Goal: Transaction & Acquisition: Purchase product/service

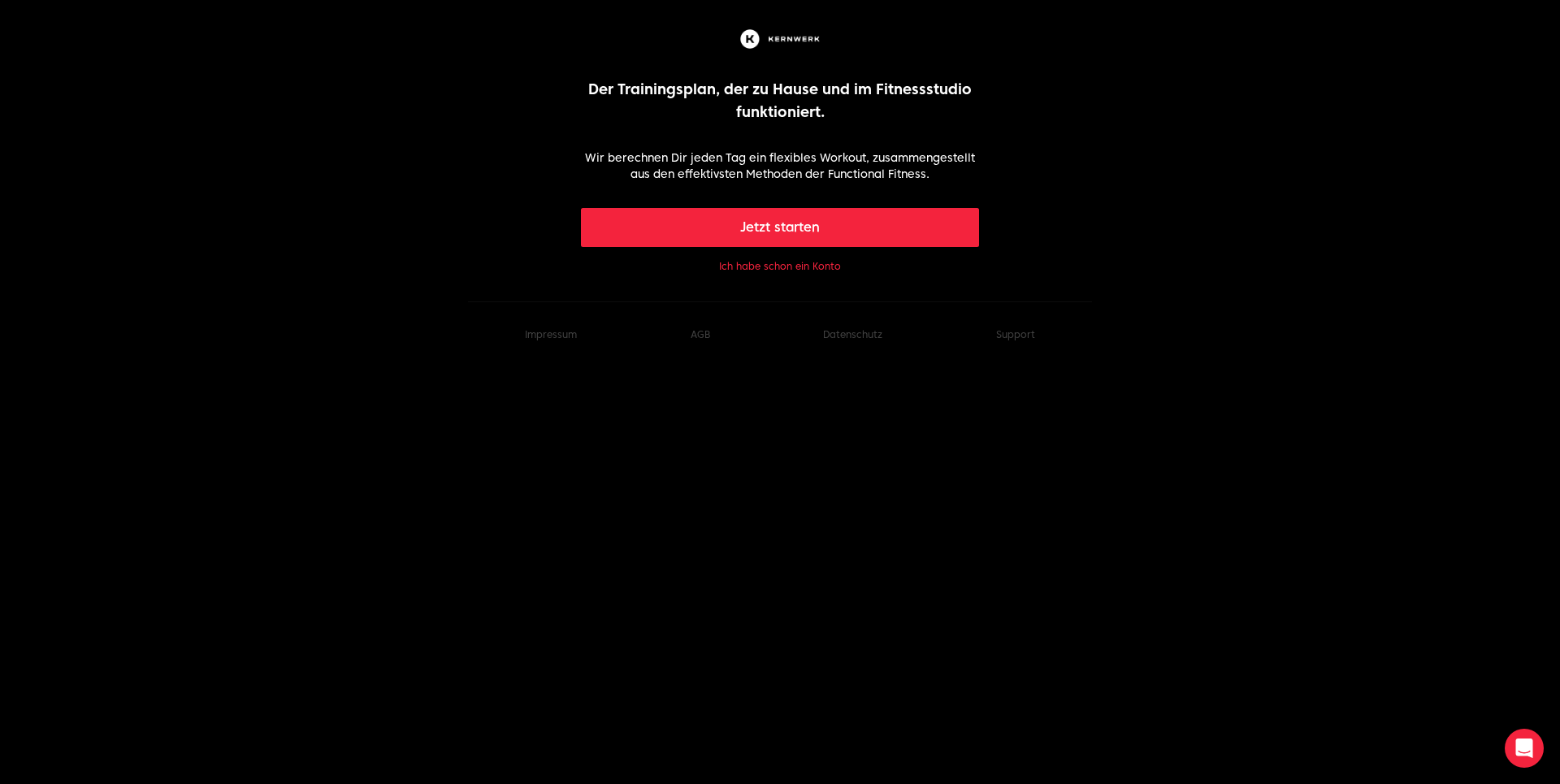
click at [823, 224] on button "Jetzt starten" at bounding box center [780, 227] width 399 height 39
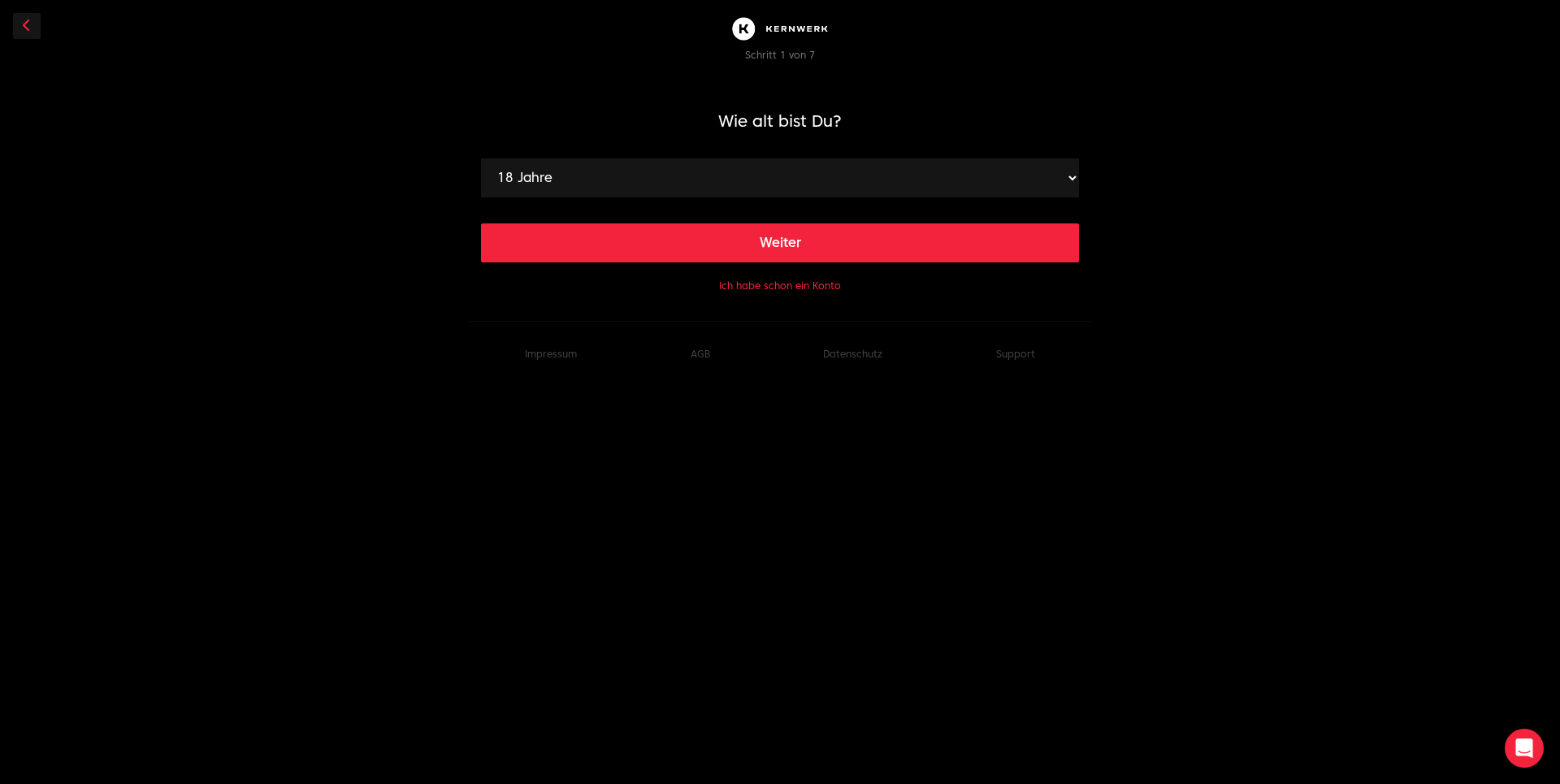
click at [481, 159] on select "18 Jahre 19 Jahre 20 Jahre 21 Jahre 22 Jahre 23 Jahre 24 Jahre 25 Jahre 26 Jahr…" at bounding box center [779, 178] width 598 height 39
select select "25"
click option "25 Jahre" at bounding box center [0, 0] width 0 height 0
click at [770, 241] on button "Weiter" at bounding box center [779, 242] width 598 height 39
click at [481, 159] on select "120 cm 121 cm 122 cm 123 cm 124 cm 125 cm 126 cm 127 cm 128 cm 129 cm 130 cm 13…" at bounding box center [779, 178] width 598 height 39
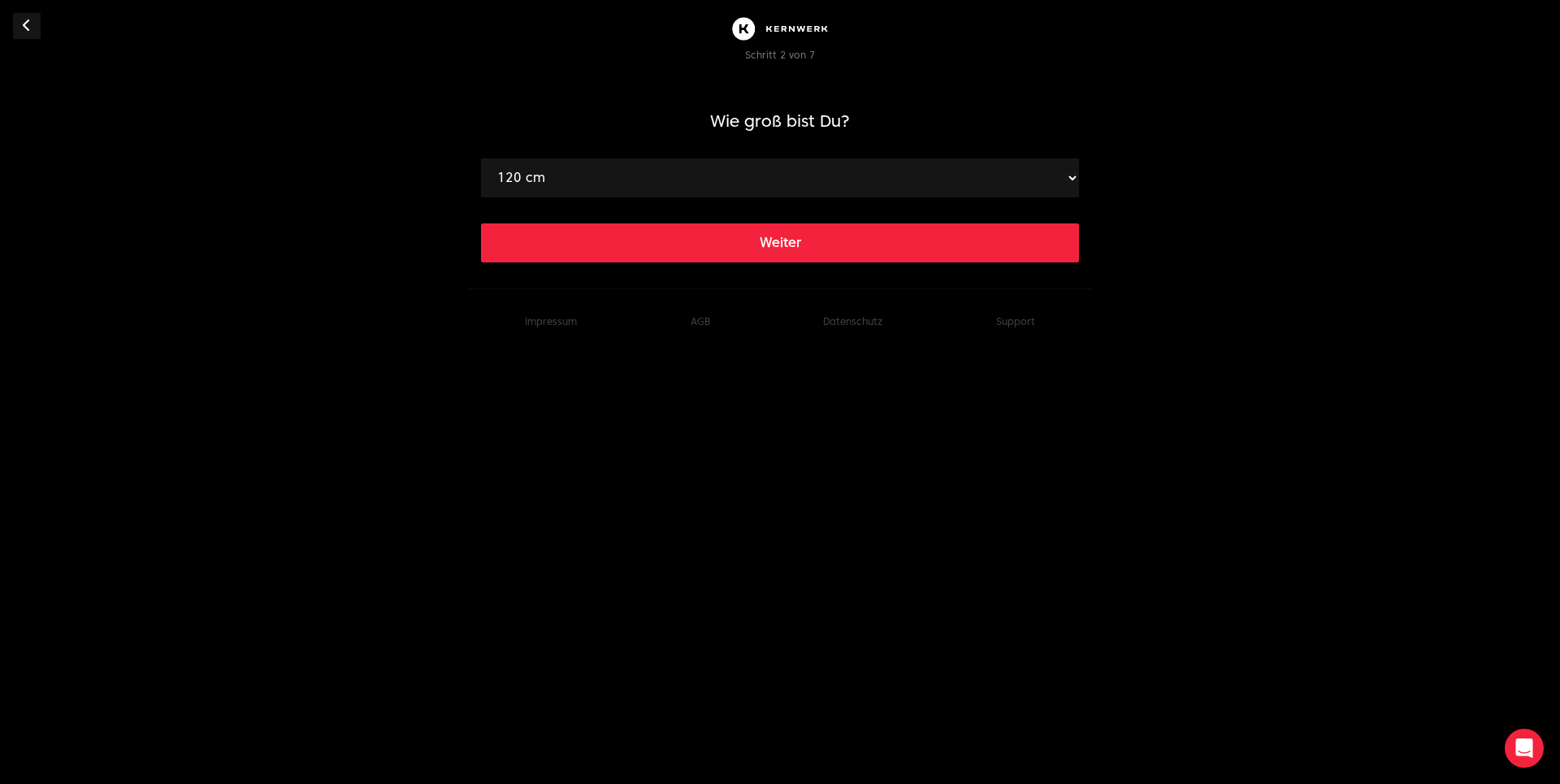
select select "176"
click option "176 cm" at bounding box center [0, 0] width 0 height 0
click at [816, 247] on button "Weiter" at bounding box center [779, 242] width 598 height 39
click at [481, 159] on select "40 kg 41 kg 42 kg 43 kg 44 kg 45 kg 46 kg 47 kg 48 kg 49 kg 50 kg 51 kg 52 kg 5…" at bounding box center [779, 178] width 598 height 39
select select "70"
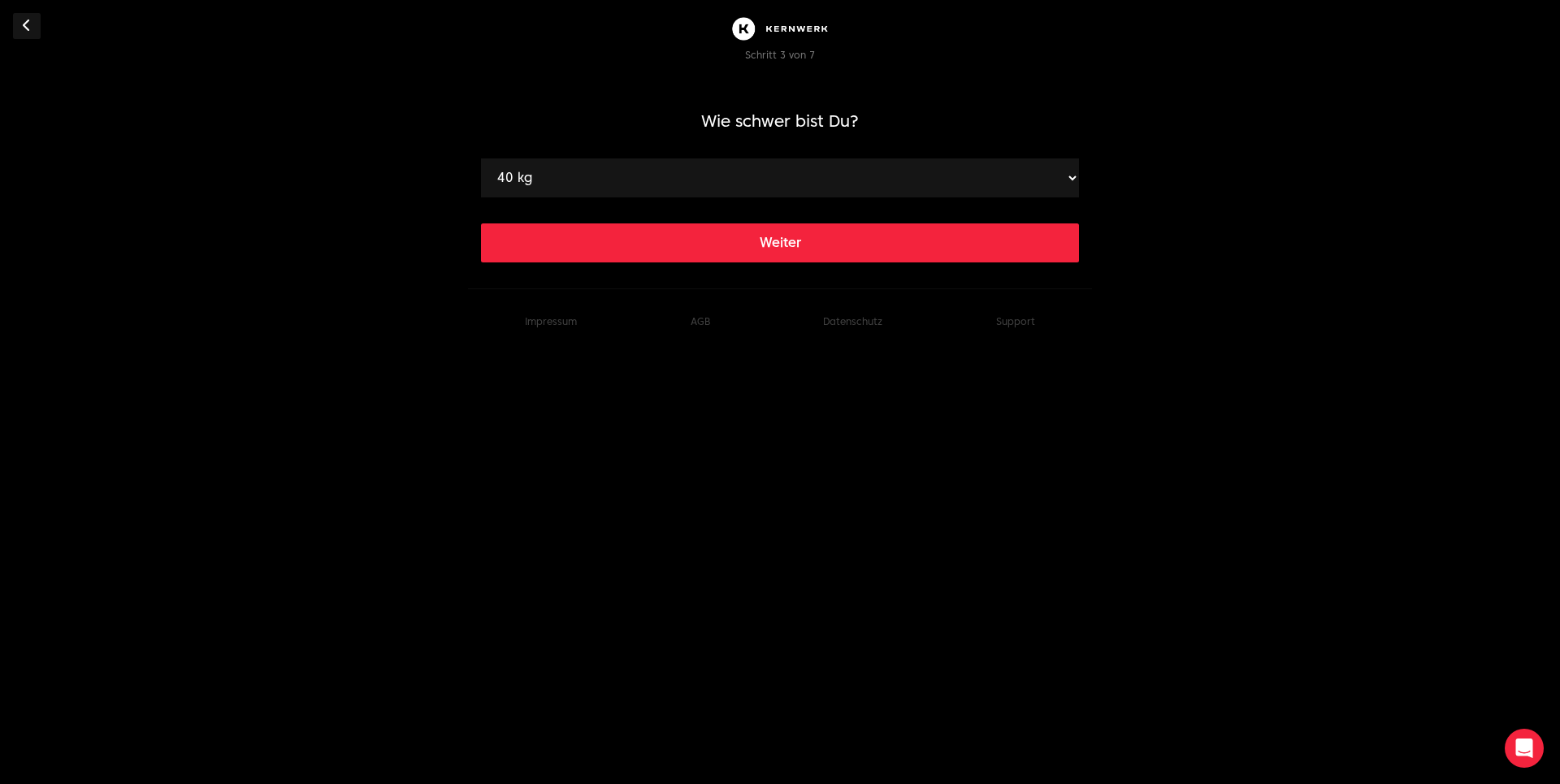
click option "70 kg" at bounding box center [0, 0] width 0 height 0
click at [693, 253] on button "Weiter" at bounding box center [779, 242] width 598 height 39
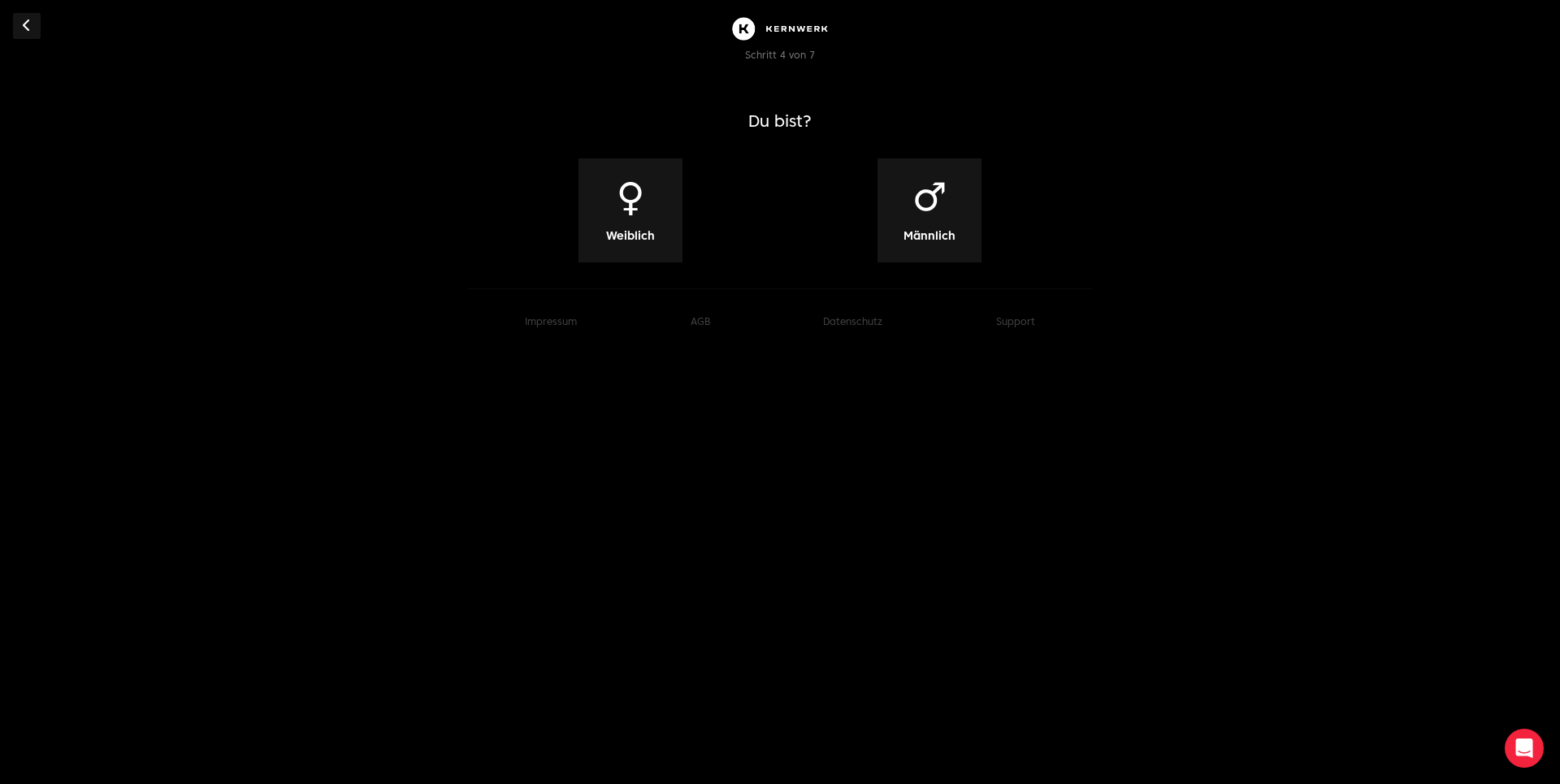
click at [950, 207] on div "♂ Männlich" at bounding box center [929, 211] width 104 height 104
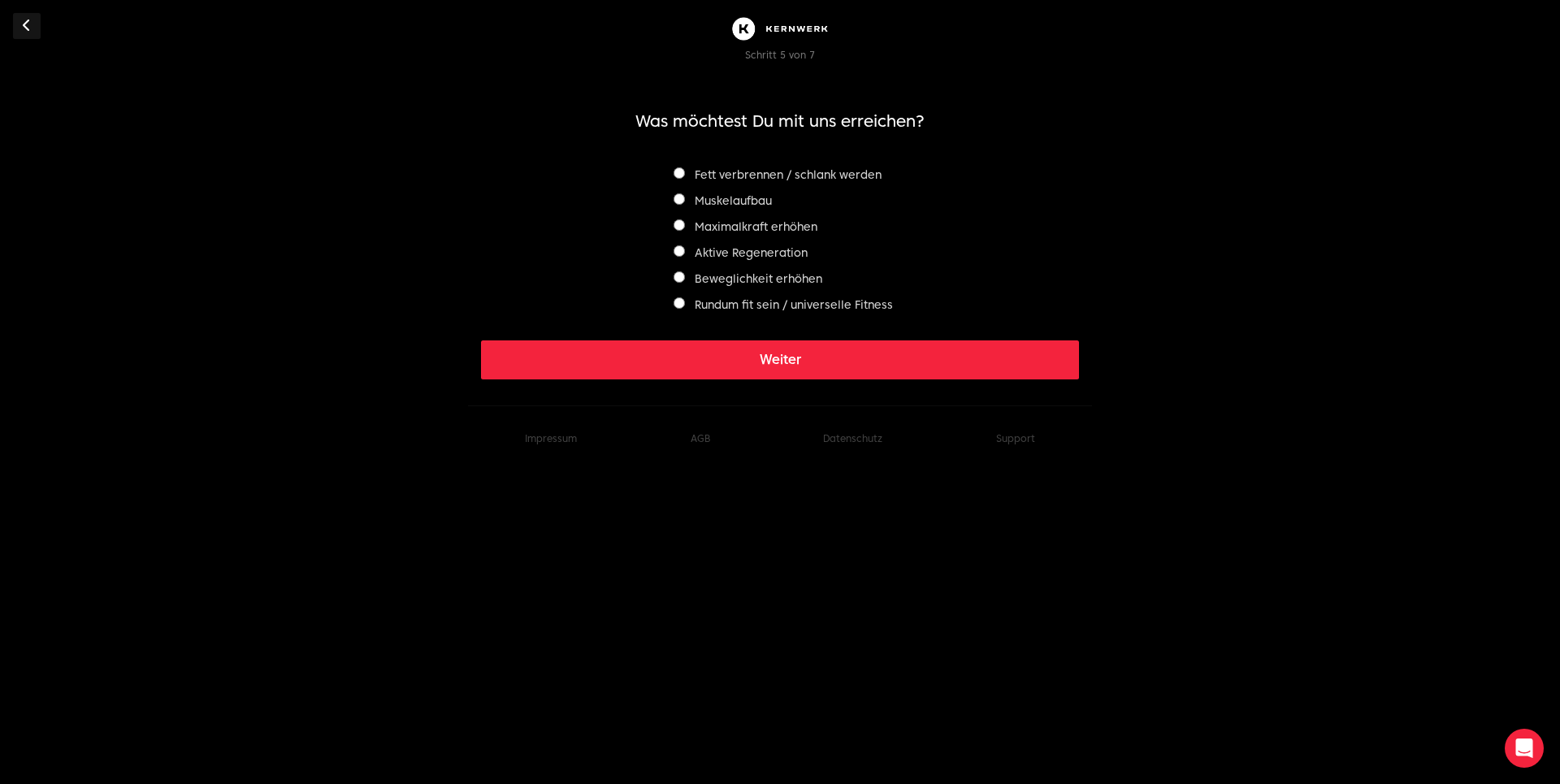
click at [757, 350] on button "Weiter" at bounding box center [779, 359] width 598 height 39
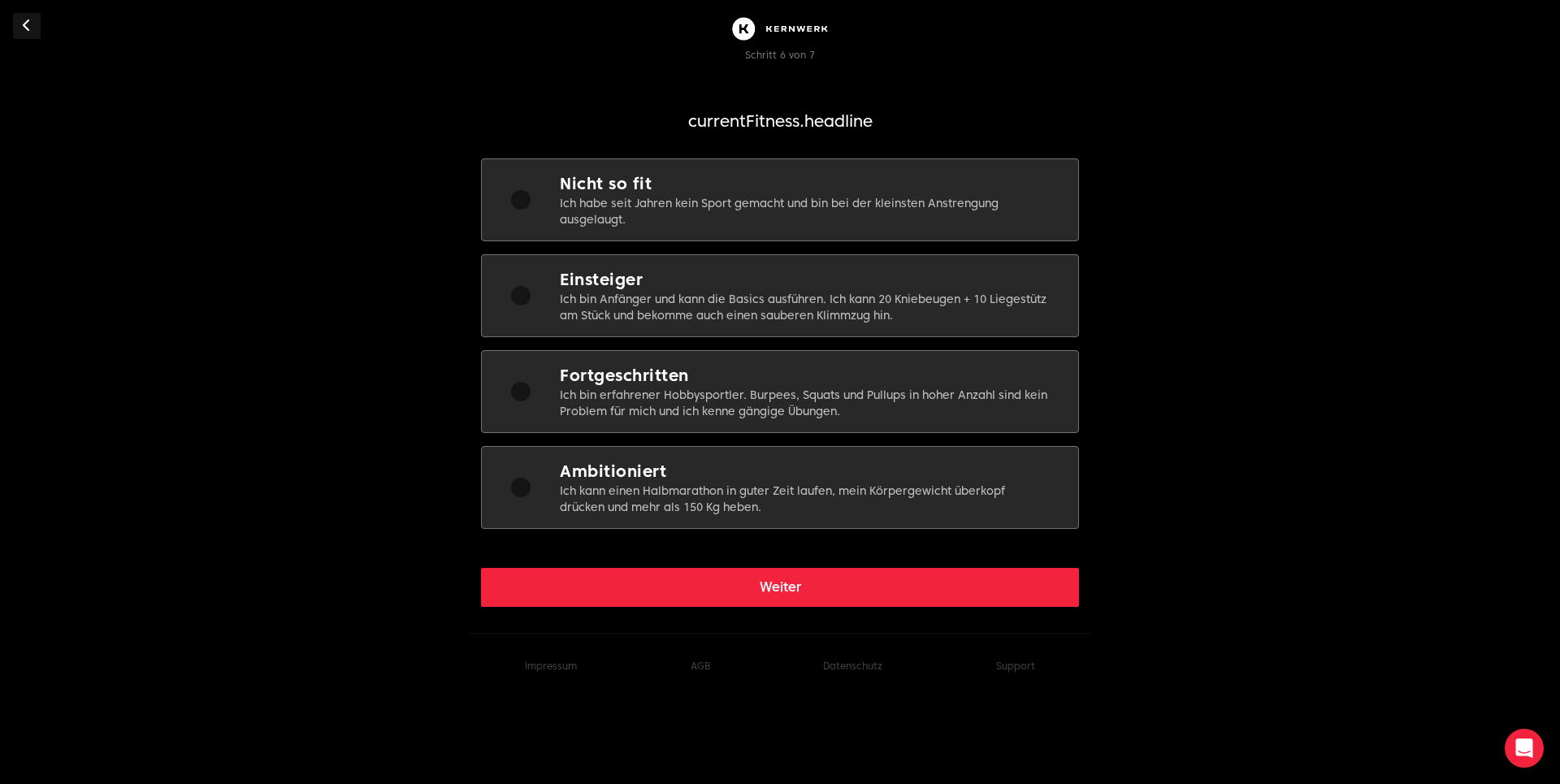
click at [728, 294] on p "Ich bin Anfänger und kann die Basics ausführen. Ich kann 20 Kniebeugen + 10 Lie…" at bounding box center [805, 306] width 492 height 32
click at [816, 584] on button "Weiter" at bounding box center [779, 586] width 598 height 39
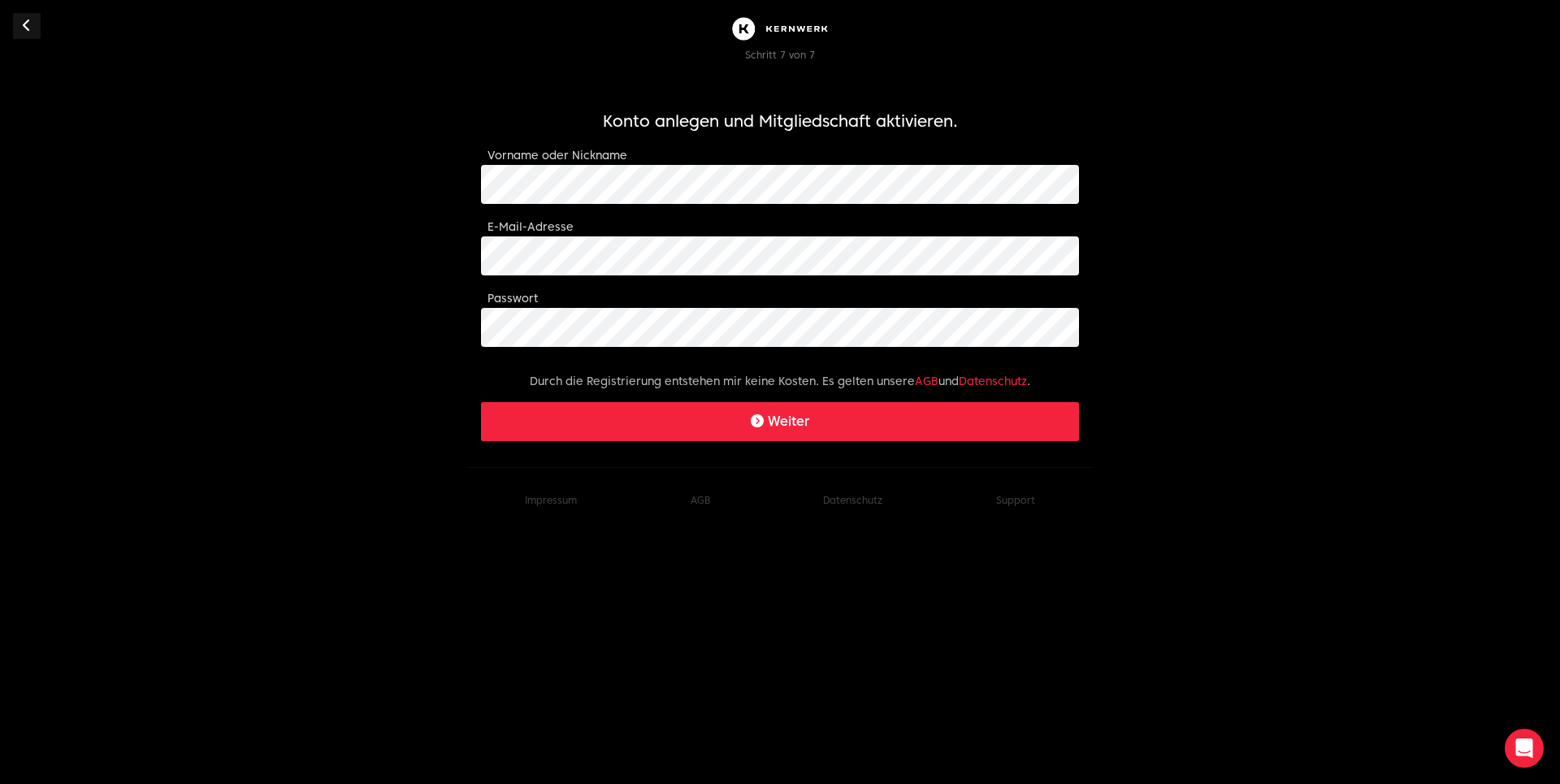
click at [928, 416] on button "Weiter" at bounding box center [779, 421] width 598 height 39
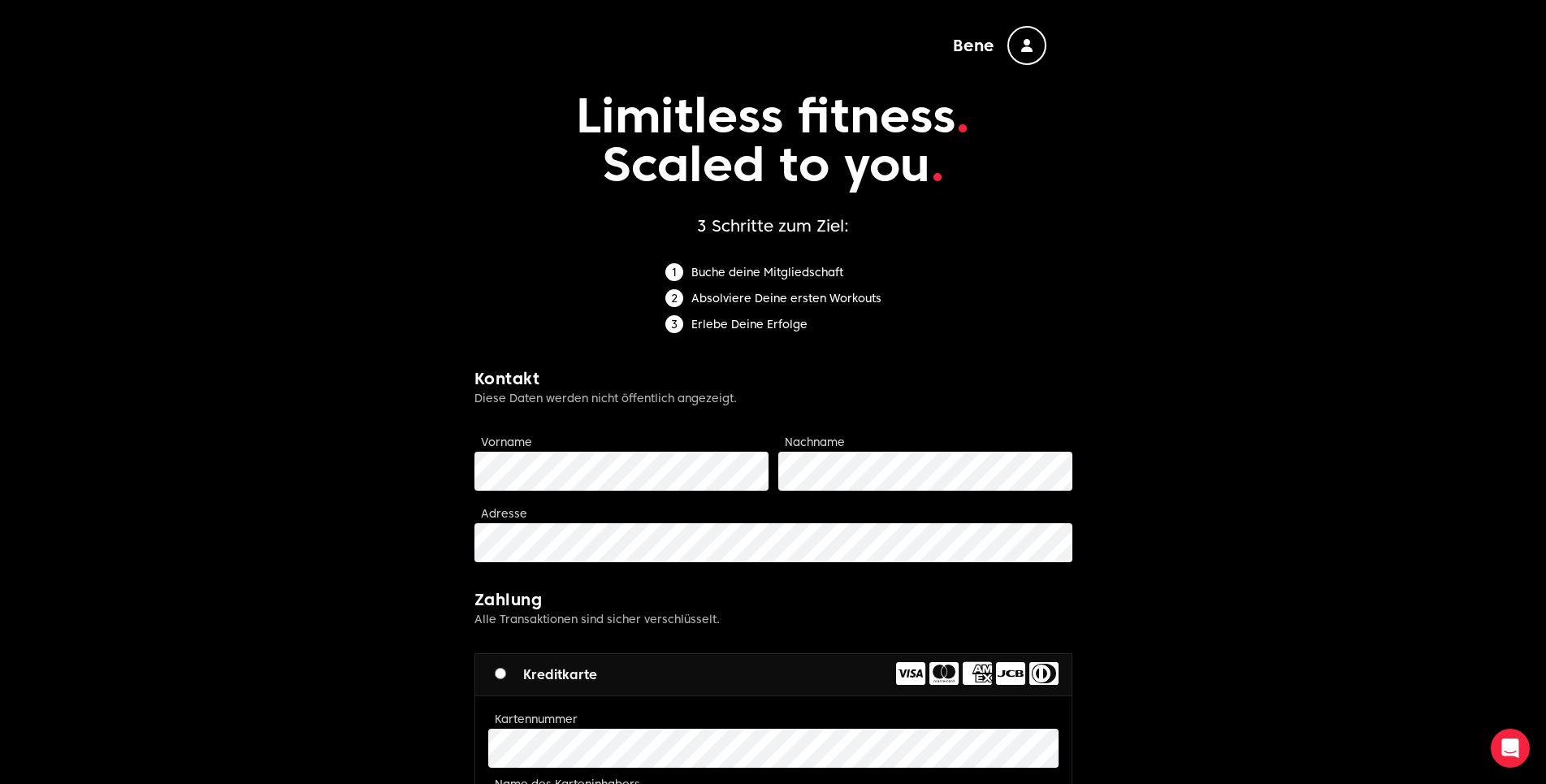
scroll to position [83, 0]
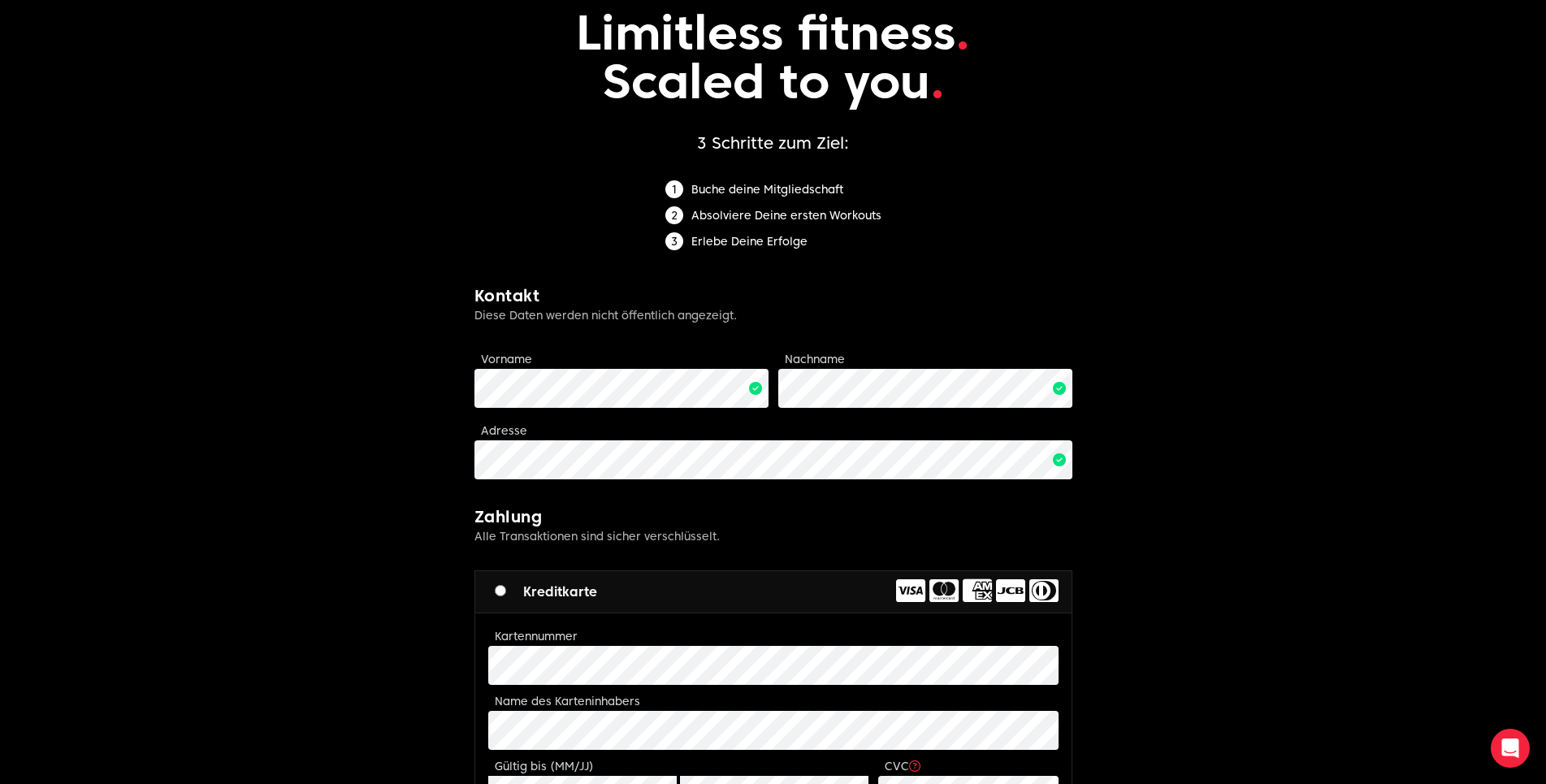
click at [1196, 425] on body "Bene Limitless fitness . Scaled to you . 3 Schritte zum Ziel: Buche deine Mitgl…" at bounding box center [773, 748] width 1546 height 1664
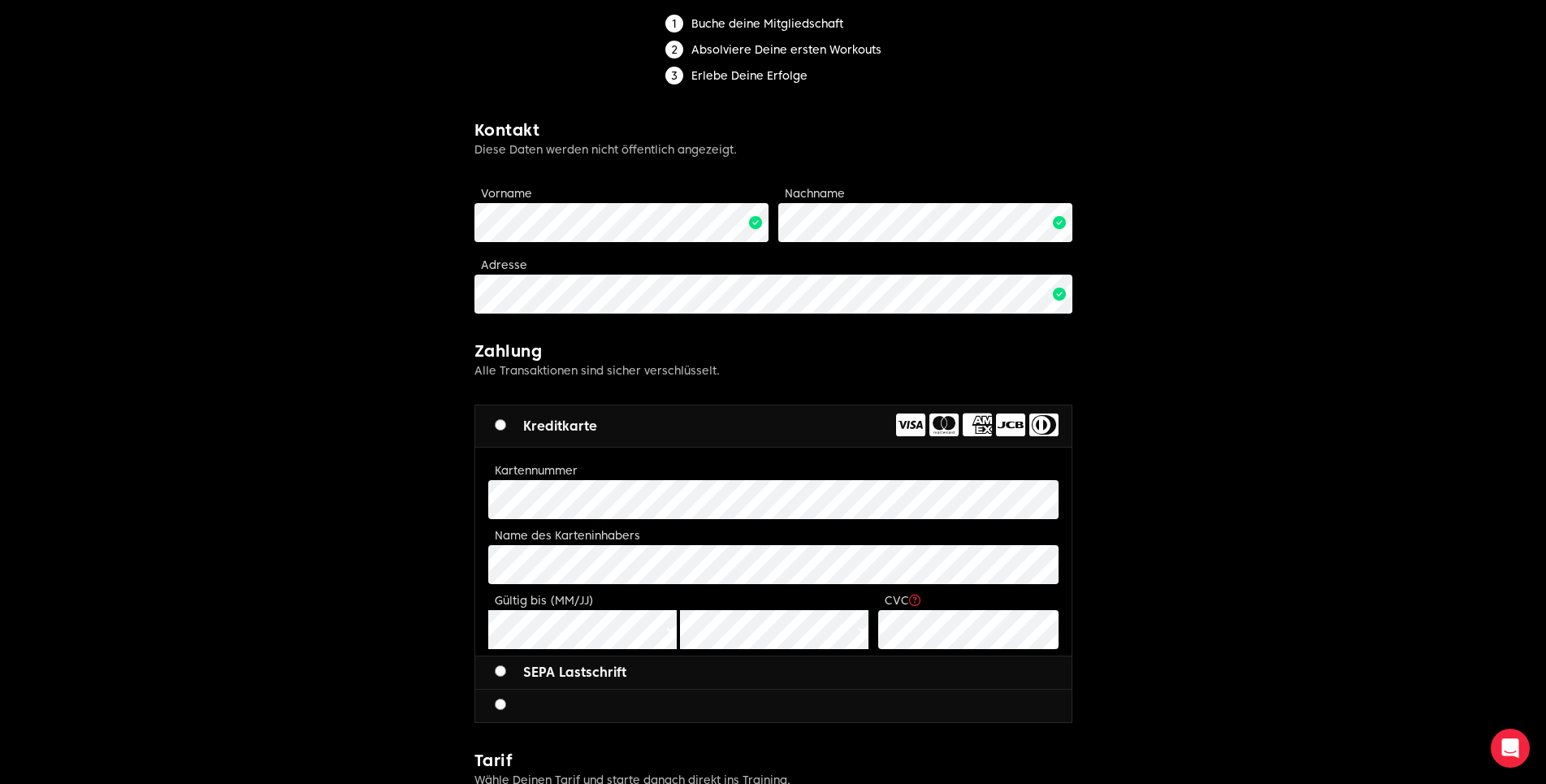
scroll to position [415, 0]
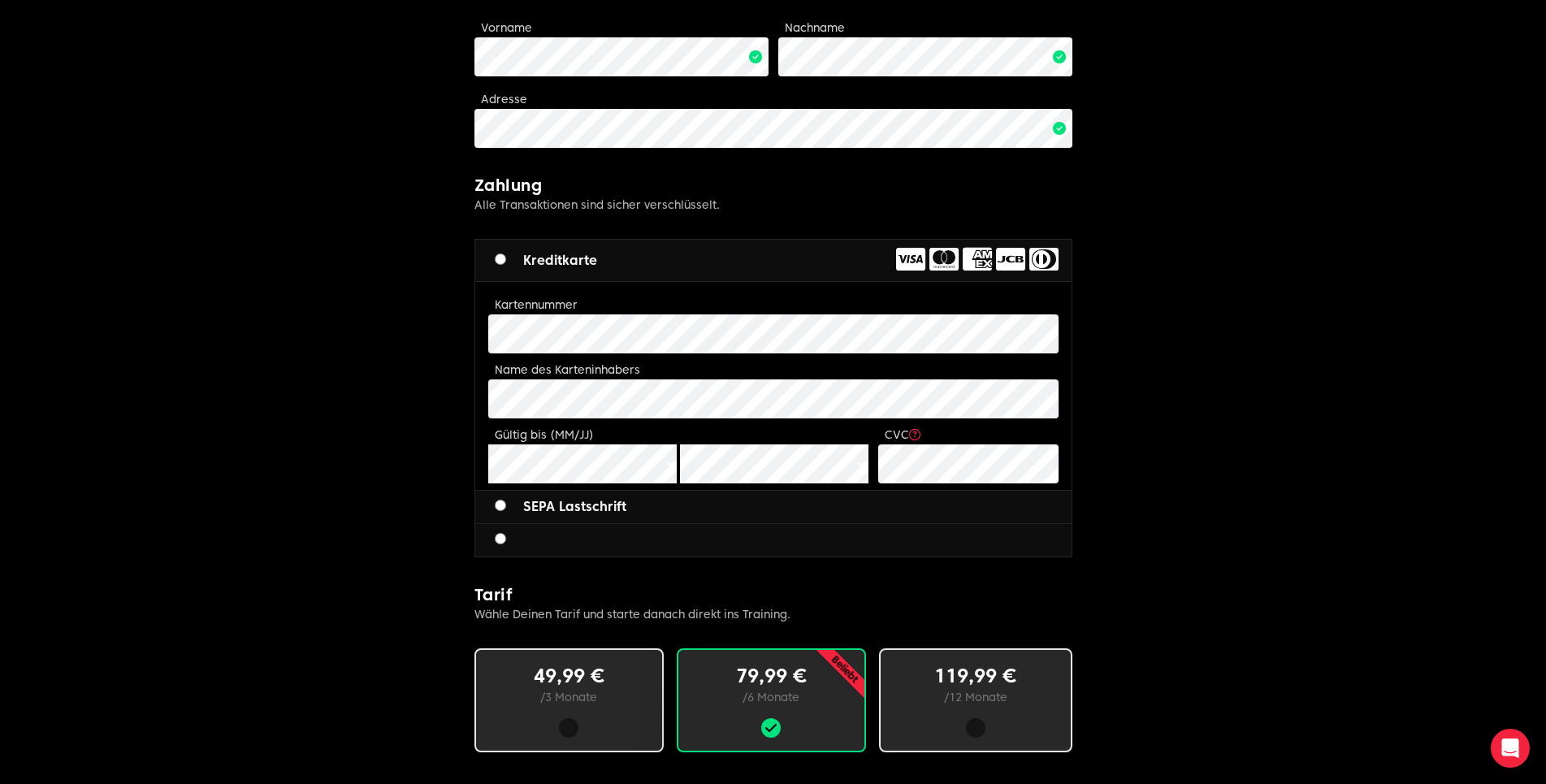
click at [541, 540] on div at bounding box center [773, 539] width 596 height 32
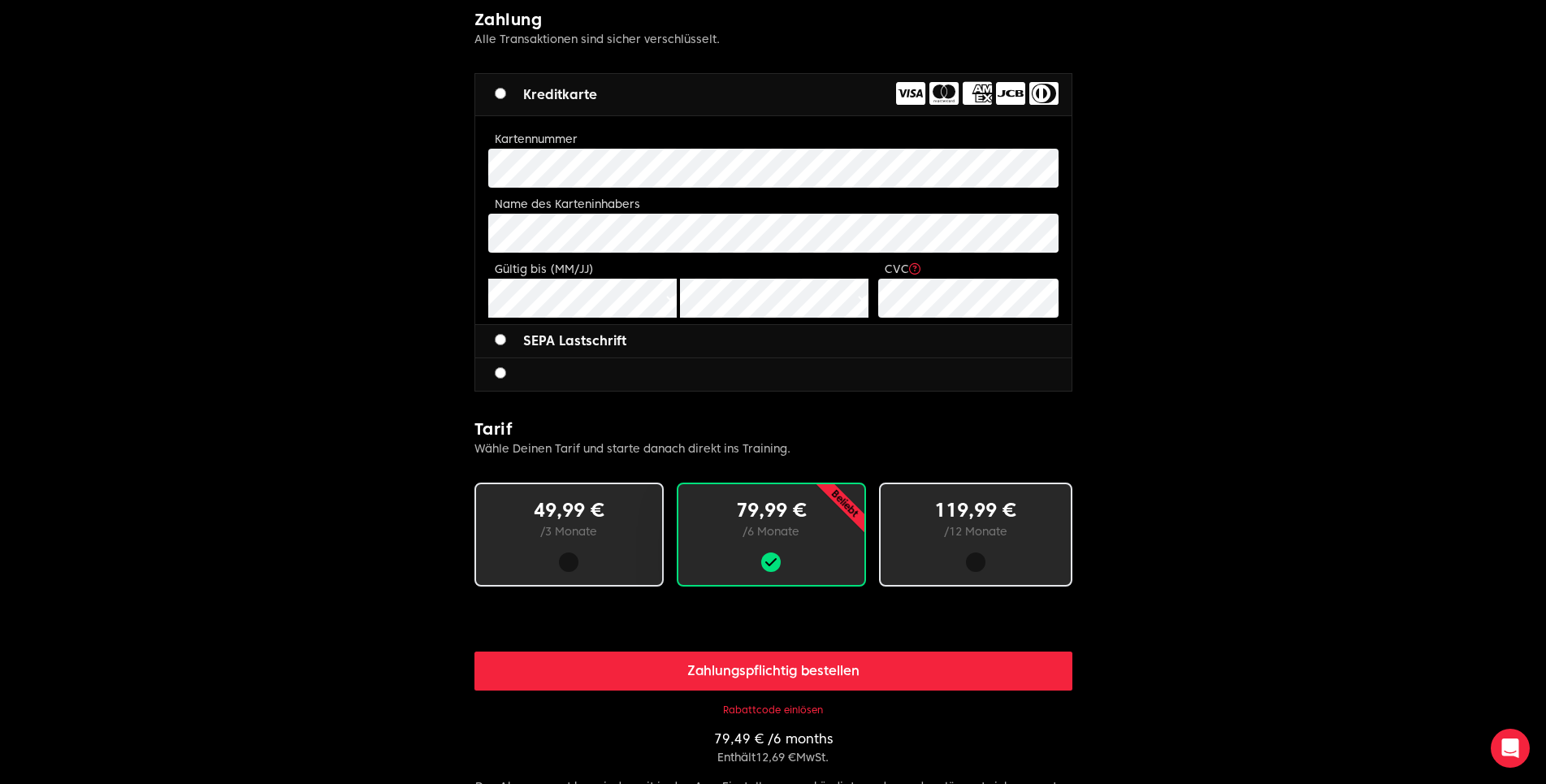
scroll to position [663, 0]
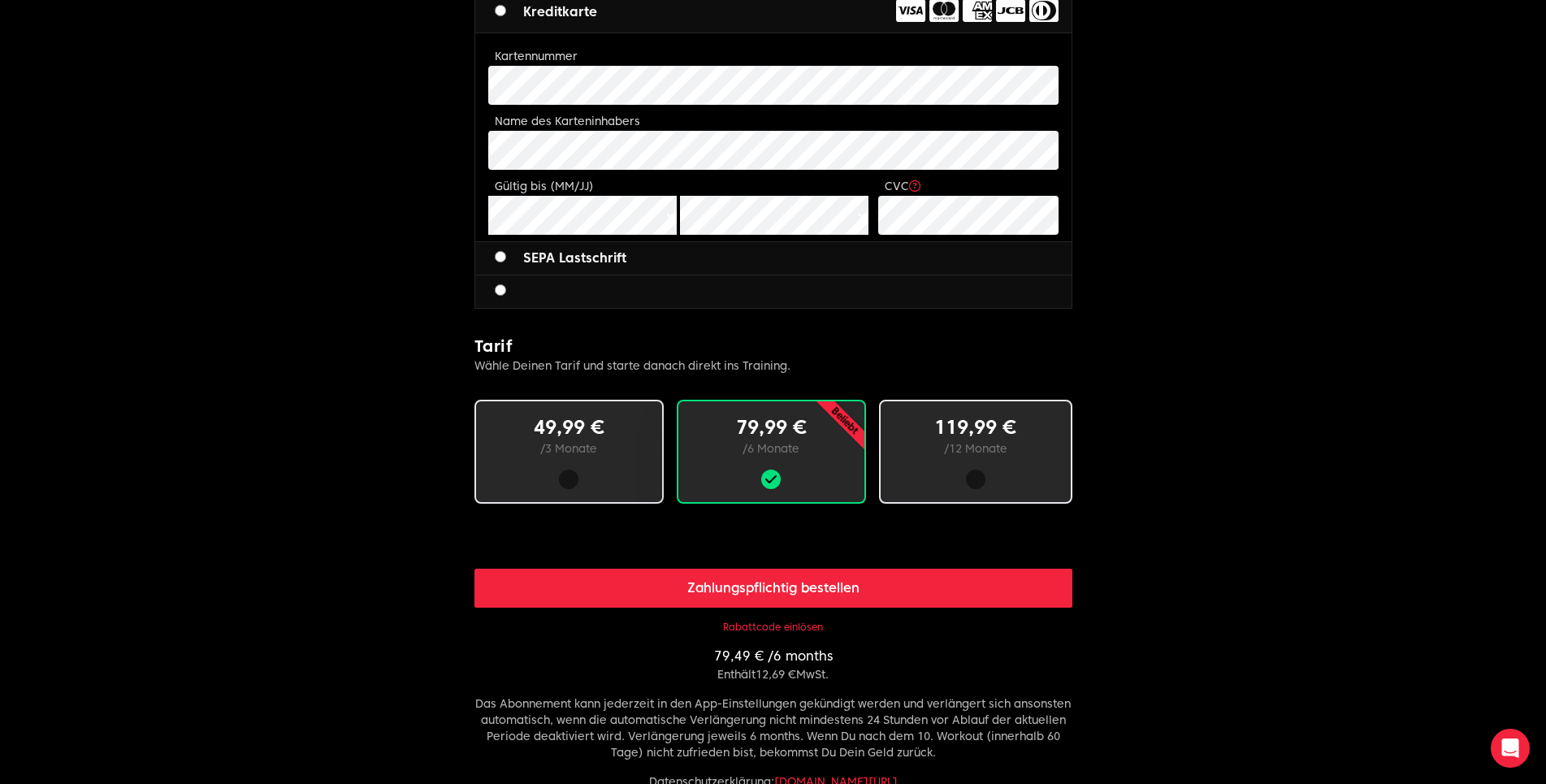
click at [976, 474] on div at bounding box center [975, 479] width 19 height 19
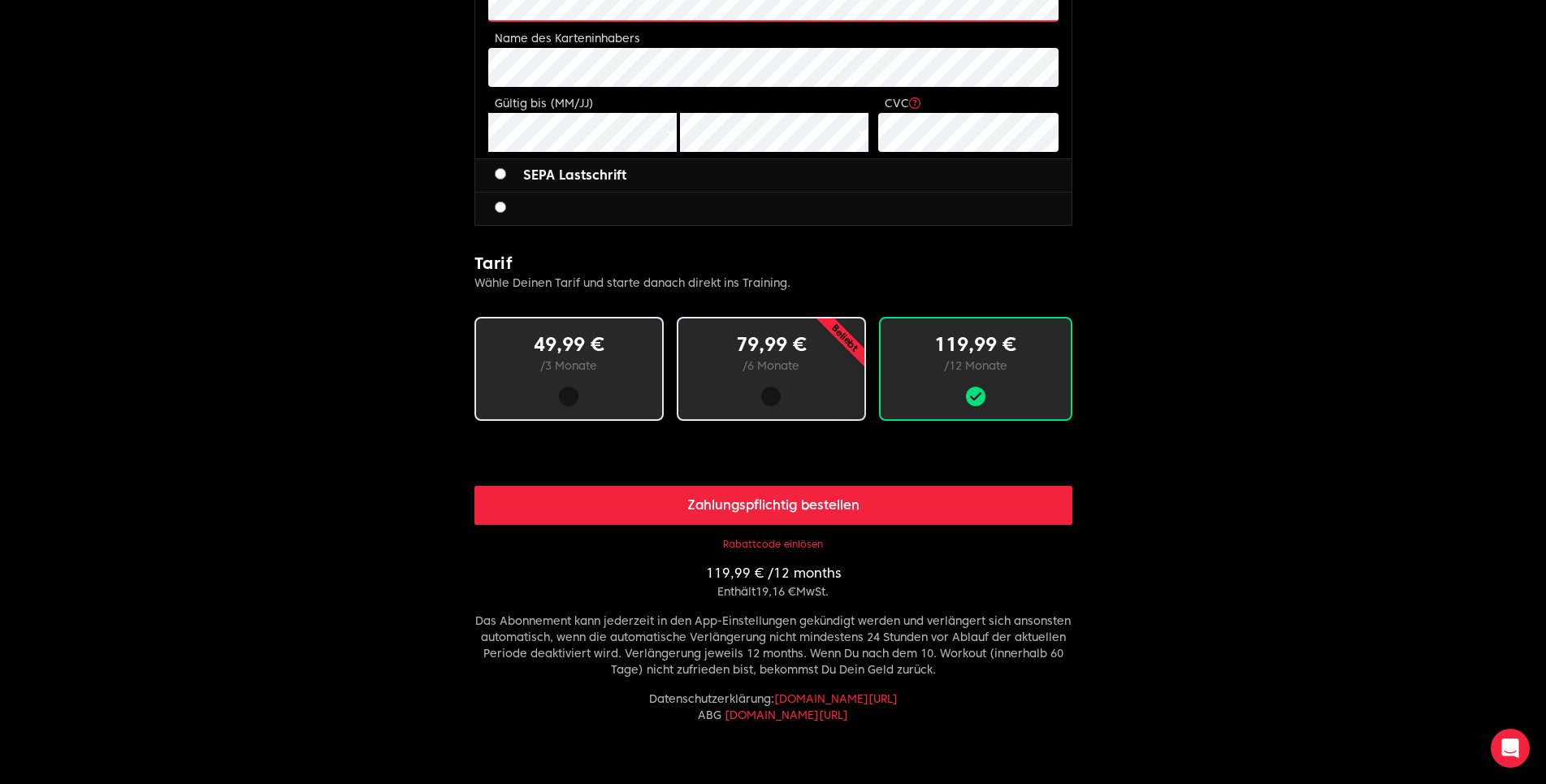
scroll to position [828, 0]
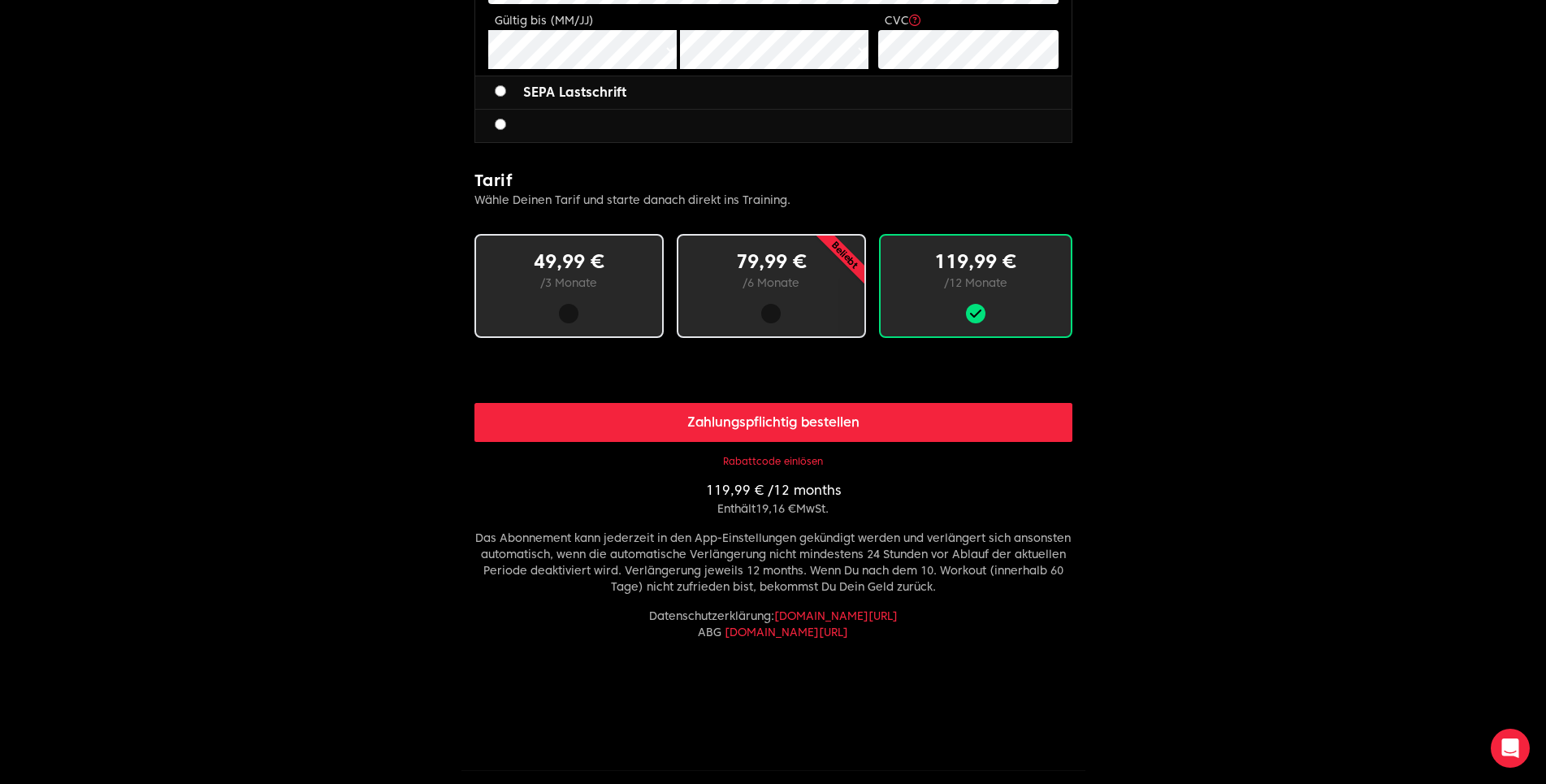
click at [757, 454] on button "Rabattcode einlösen" at bounding box center [772, 461] width 100 height 13
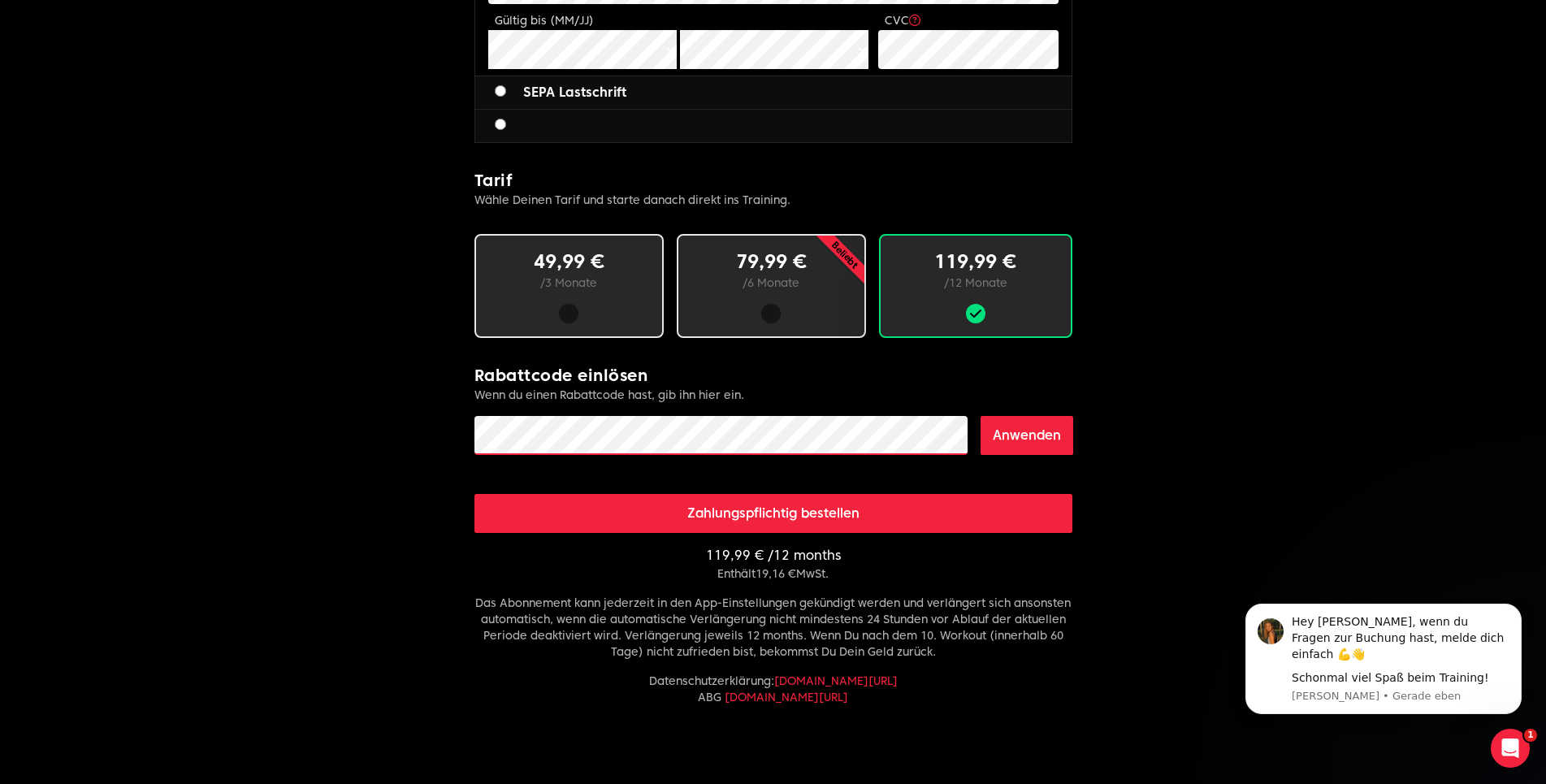
scroll to position [0, 0]
click at [999, 433] on button "Anwenden" at bounding box center [1026, 434] width 93 height 39
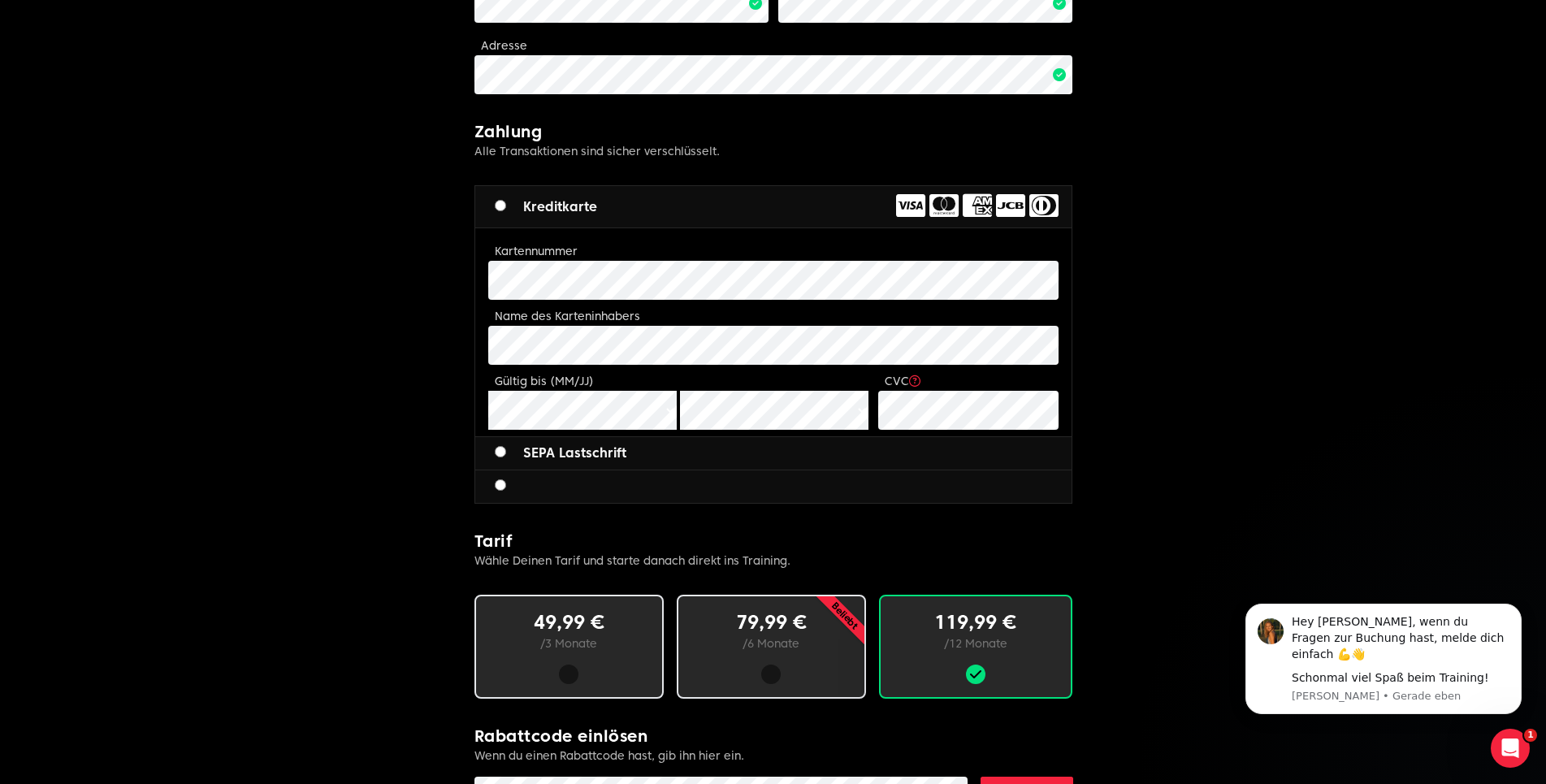
scroll to position [385, 0]
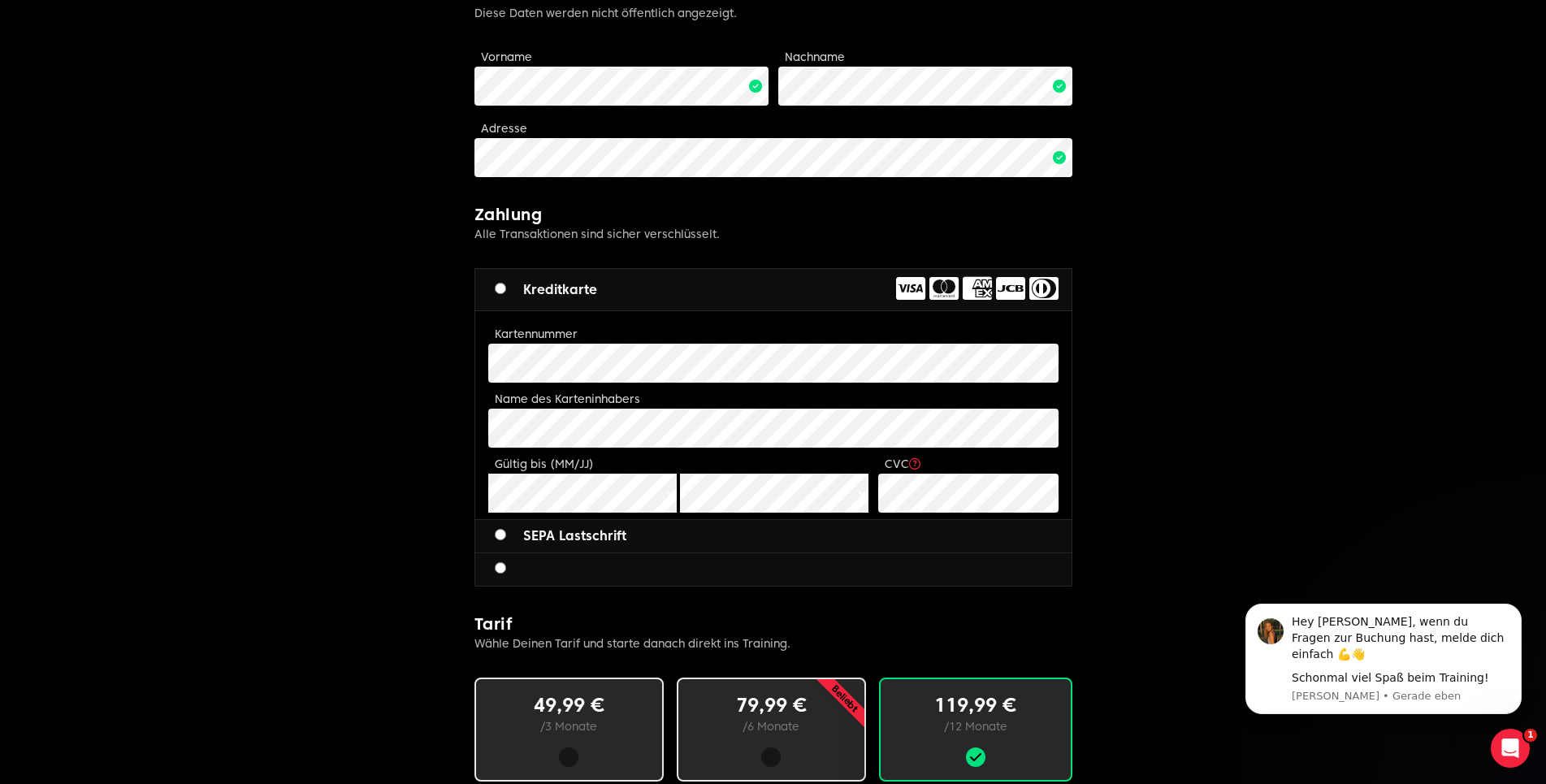
click at [1123, 472] on body "Bene Limitless fitness . Scaled to you . 3 Schritte zum Ziel: Buche deine Mitgl…" at bounding box center [773, 505] width 1546 height 1780
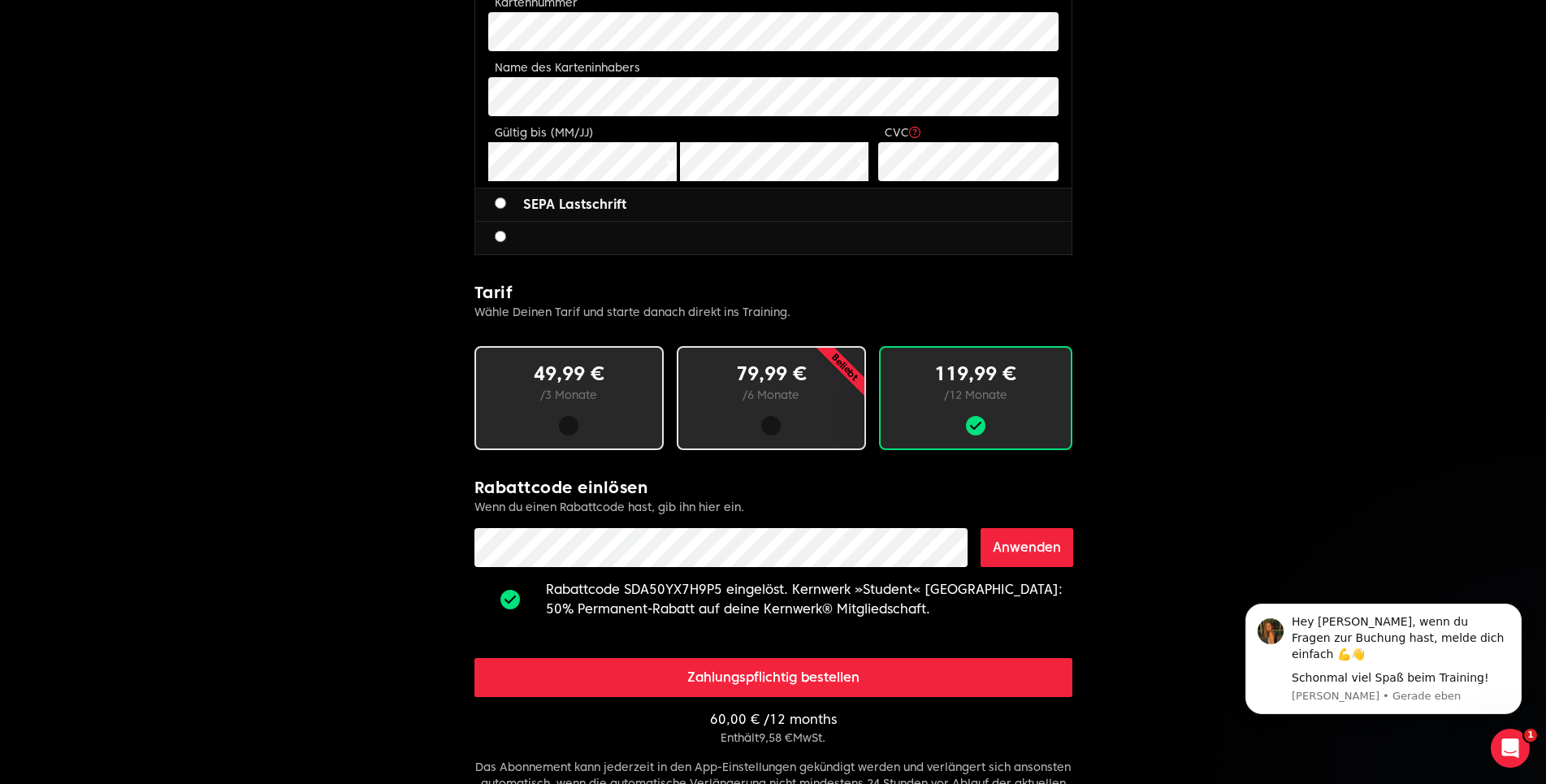
scroll to position [799, 0]
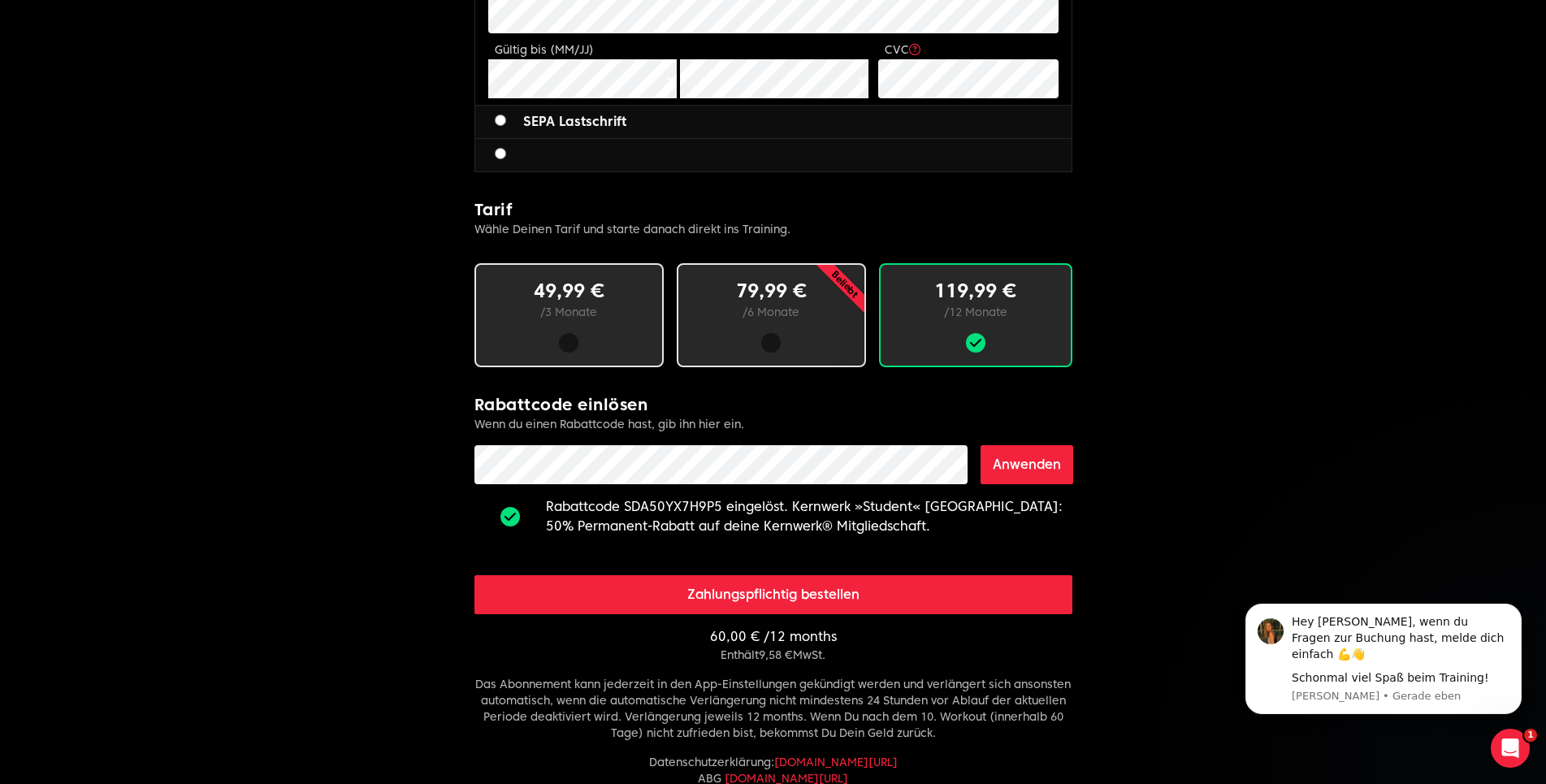
click at [910, 590] on button "Zahlungspflichtig bestellen" at bounding box center [773, 594] width 598 height 39
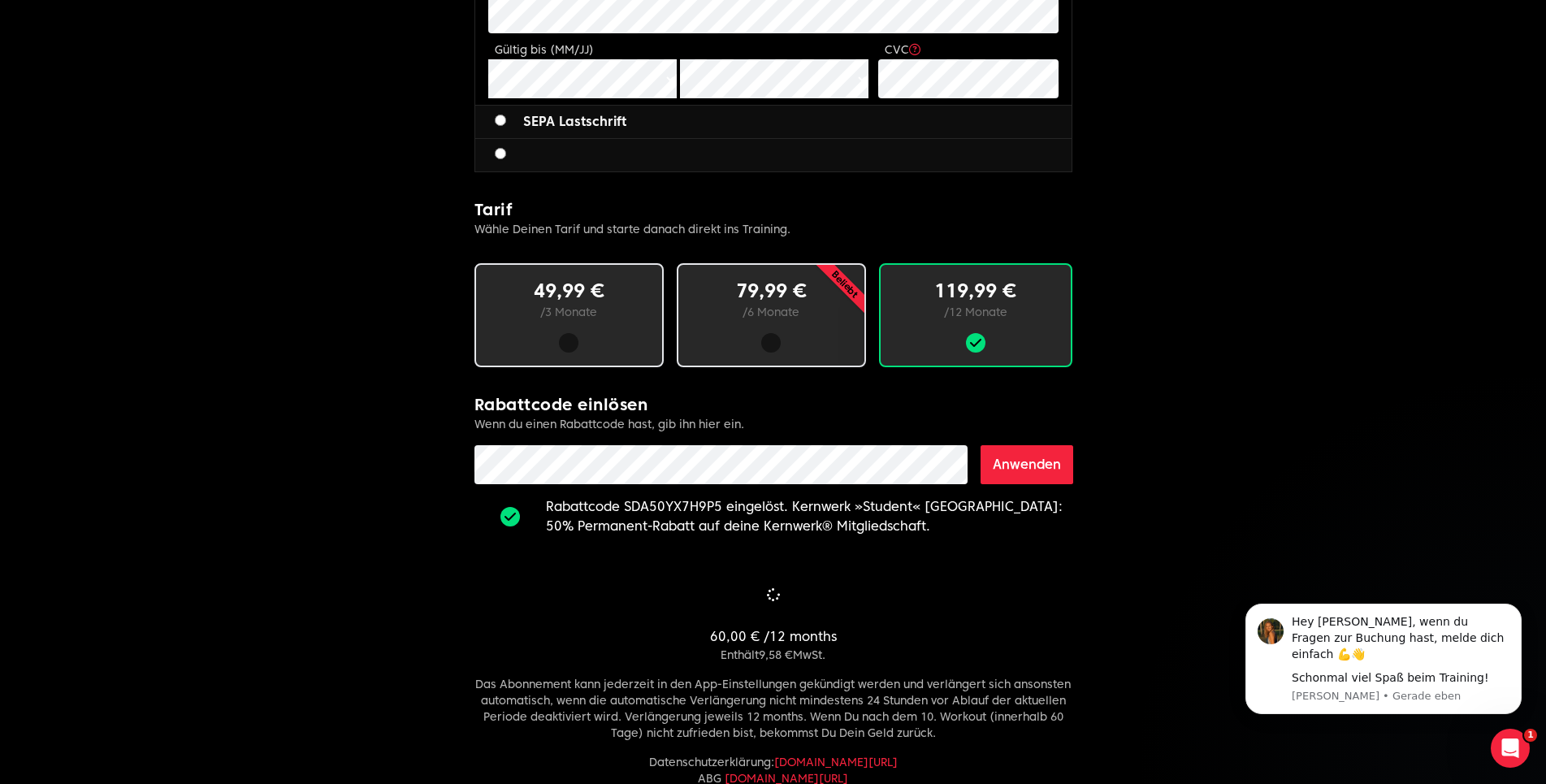
scroll to position [385, 0]
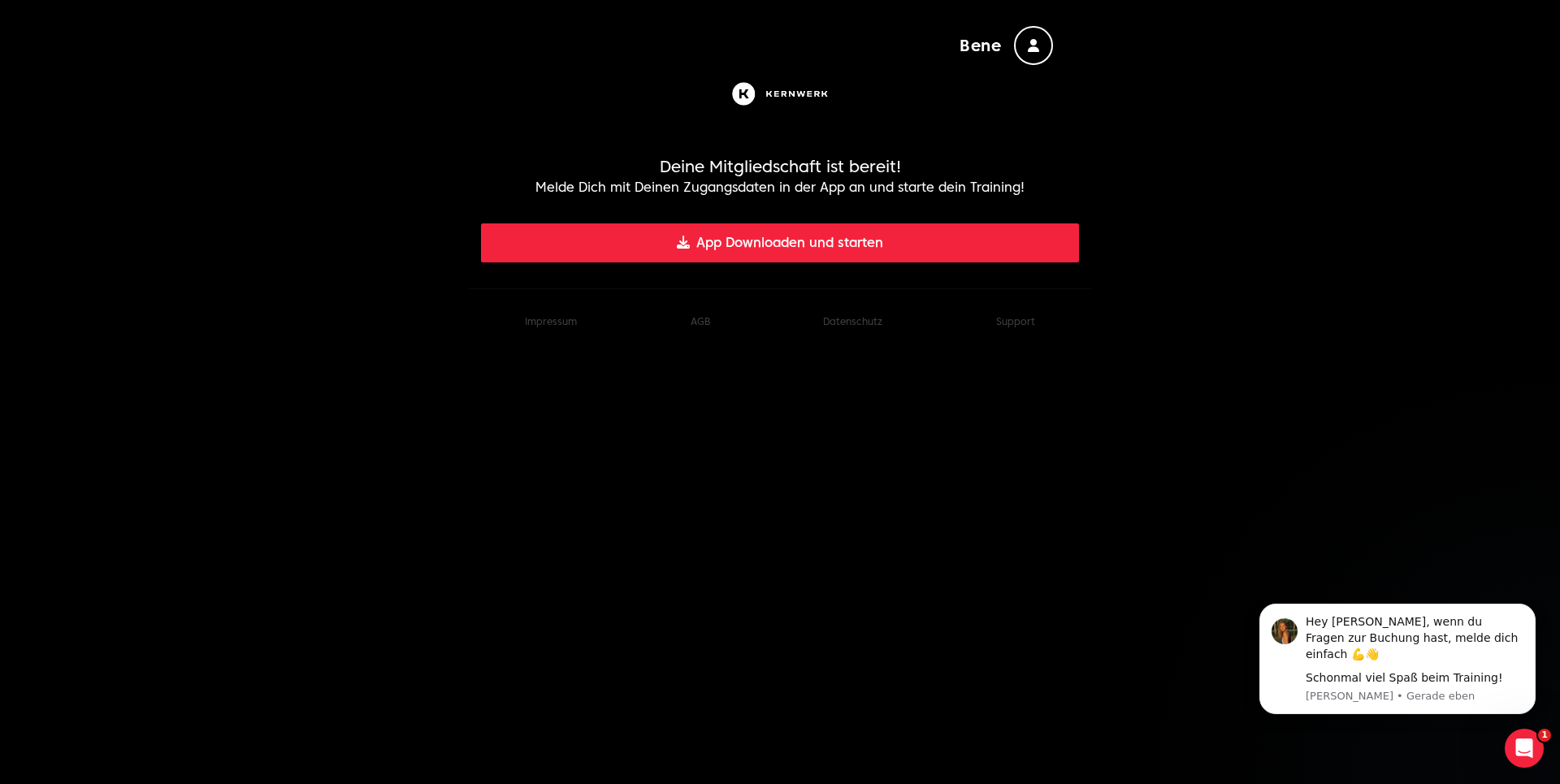
click at [945, 233] on button "App Downloaden und starten" at bounding box center [779, 242] width 598 height 39
